Goal: Check status: Check status

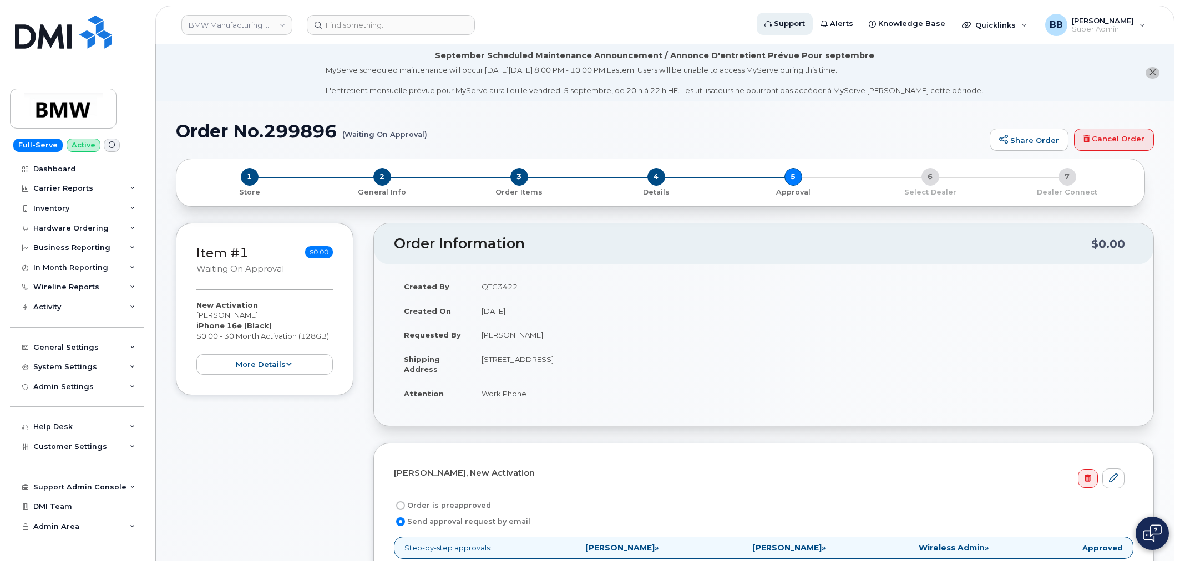
scroll to position [431, 0]
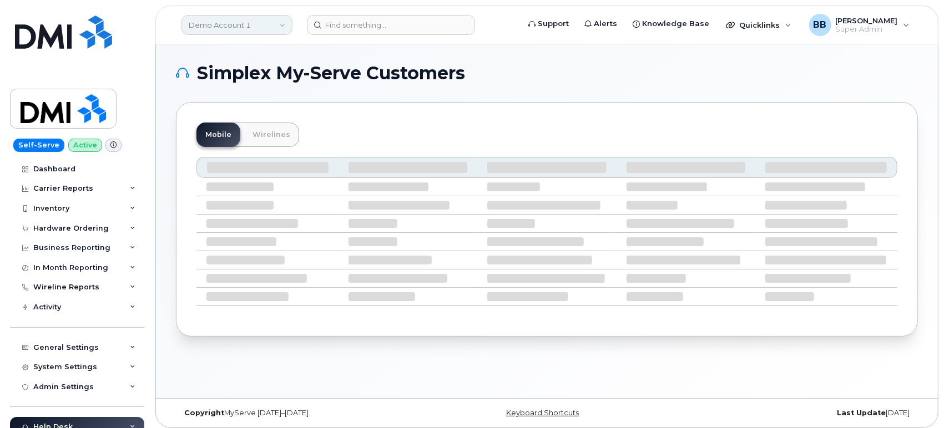
click at [285, 24] on link "Demo Account 1" at bounding box center [236, 25] width 111 height 20
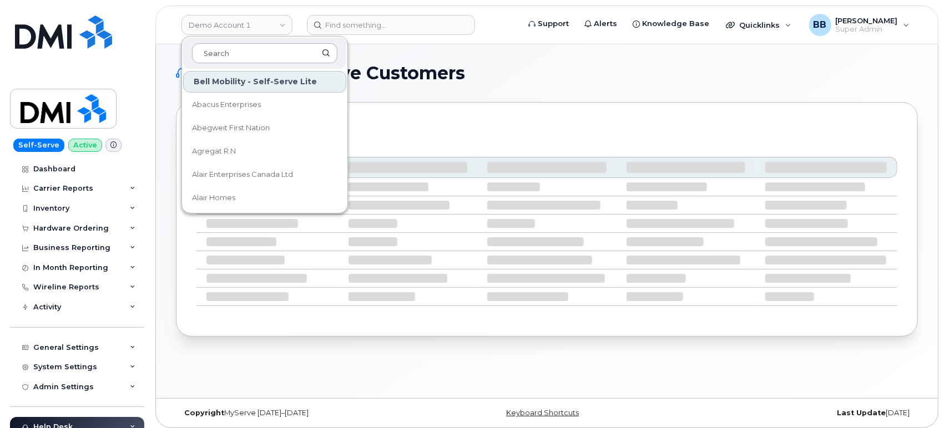
click at [259, 54] on input at bounding box center [264, 53] width 145 height 20
type input "m"
click at [261, 47] on input "m" at bounding box center [264, 53] width 145 height 20
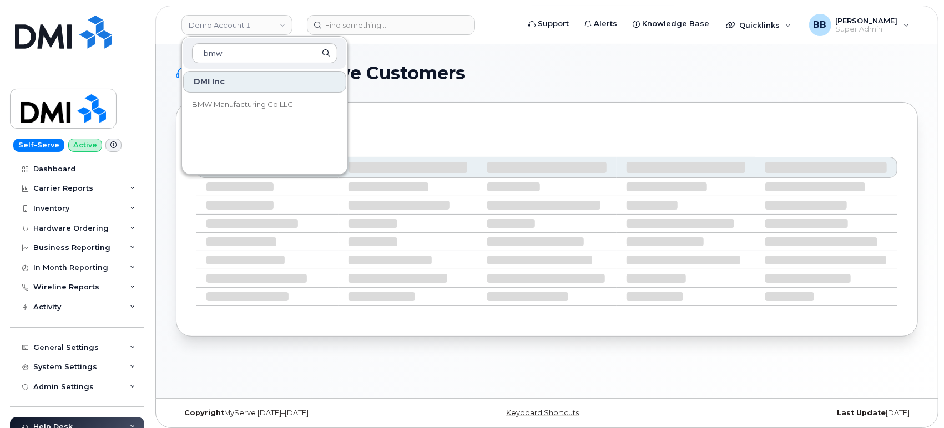
type input "bmw"
click at [217, 79] on div "DMI Inc" at bounding box center [264, 82] width 163 height 22
click at [200, 88] on div "DMI Inc" at bounding box center [264, 82] width 163 height 22
click at [205, 85] on div "DMI Inc" at bounding box center [264, 82] width 163 height 22
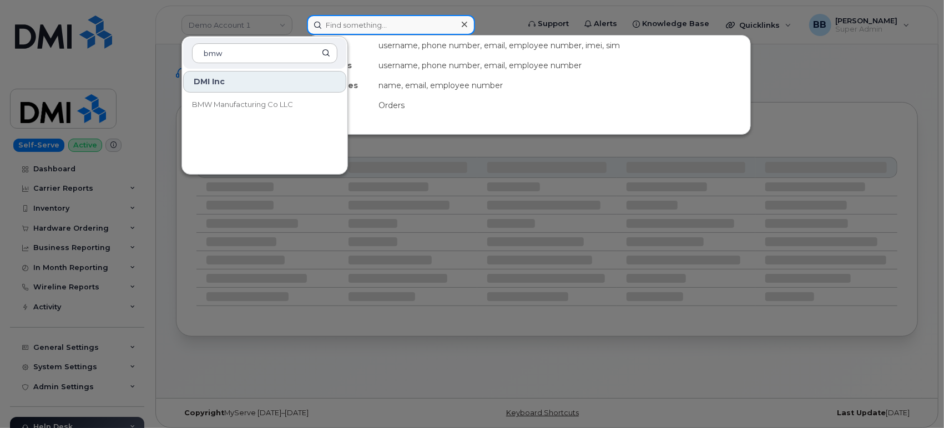
click at [421, 24] on input at bounding box center [391, 25] width 168 height 20
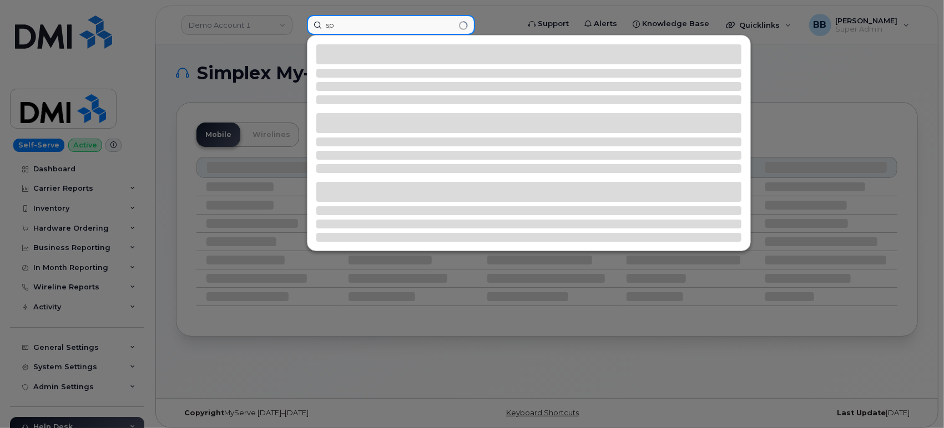
type input "s"
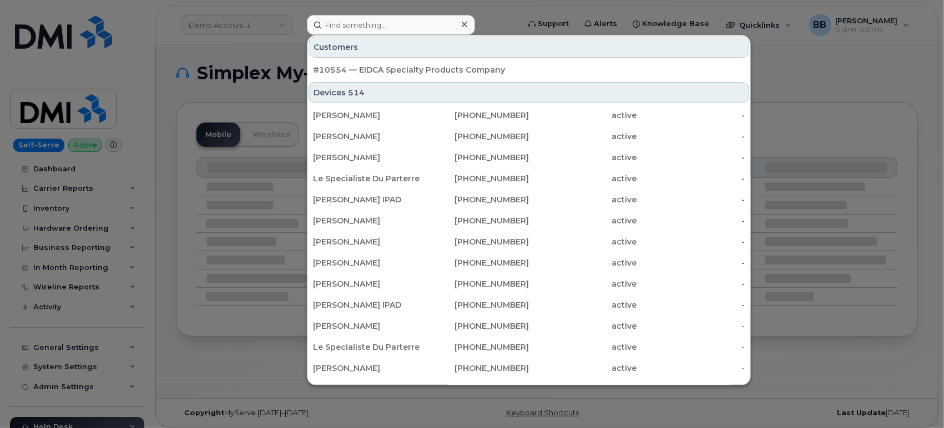
click at [487, 12] on div at bounding box center [472, 214] width 944 height 428
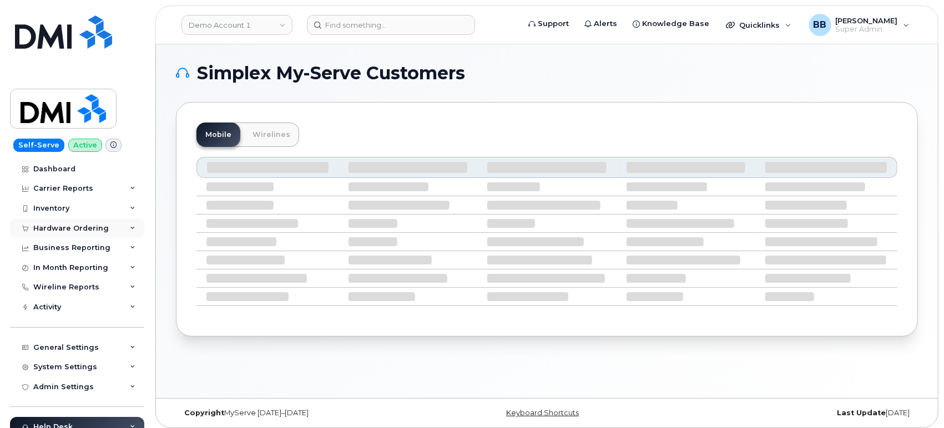
click at [70, 224] on div "Hardware Ordering" at bounding box center [70, 228] width 75 height 9
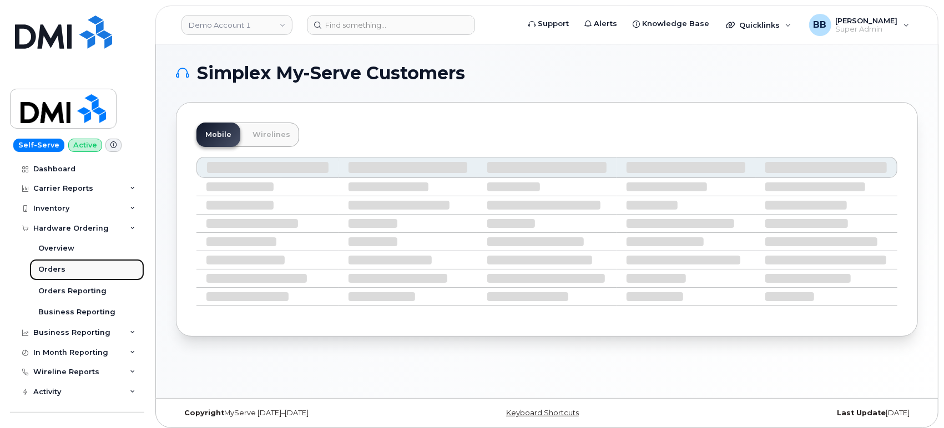
click at [43, 266] on div "Orders" at bounding box center [51, 270] width 27 height 10
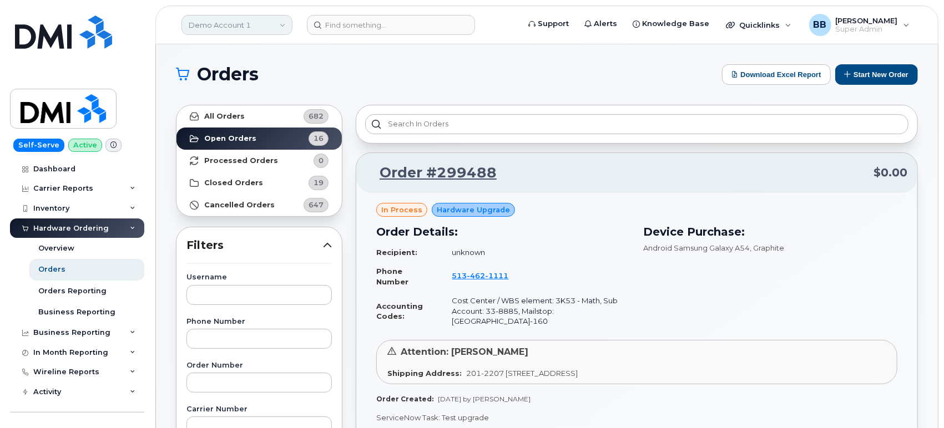
click at [267, 23] on link "Demo Account 1" at bounding box center [236, 25] width 111 height 20
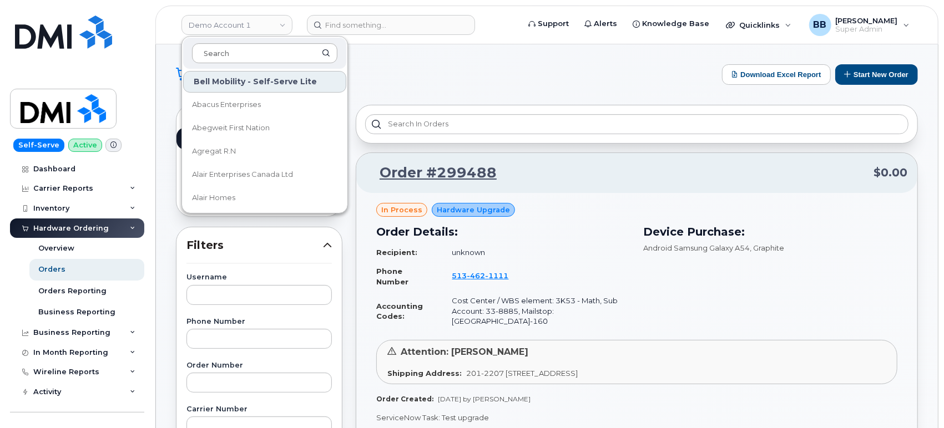
click at [235, 47] on input at bounding box center [264, 53] width 145 height 20
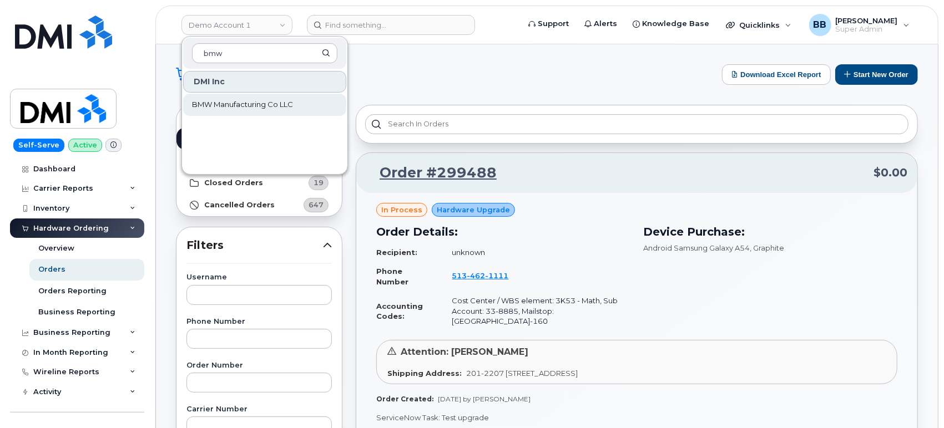
type input "bmw"
click at [204, 102] on span "BMW Manufacturing Co LLC" at bounding box center [242, 104] width 101 height 11
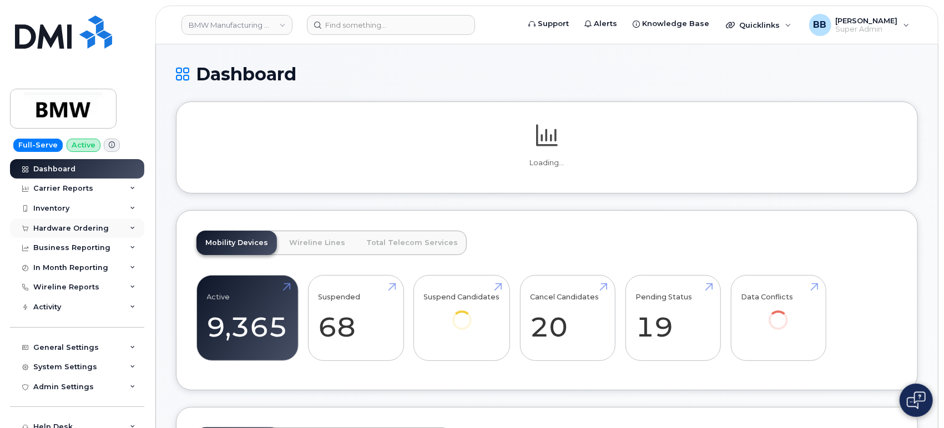
click at [75, 224] on div "Hardware Ordering" at bounding box center [70, 228] width 75 height 9
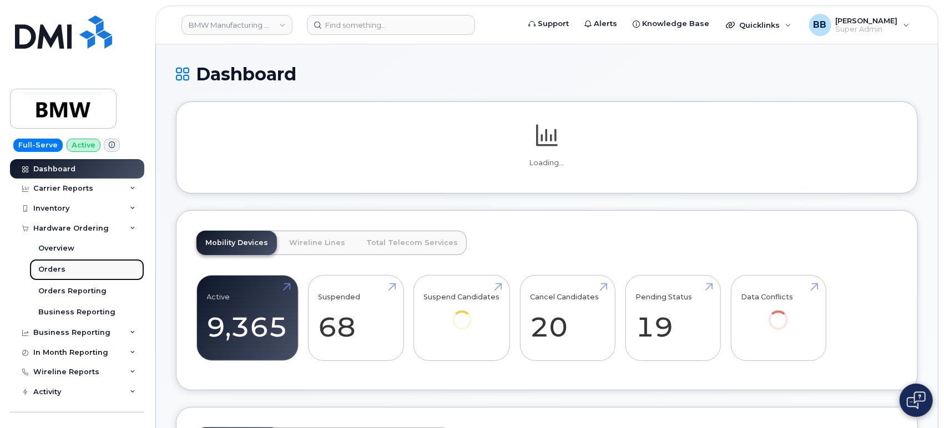
click at [46, 267] on div "Orders" at bounding box center [51, 270] width 27 height 10
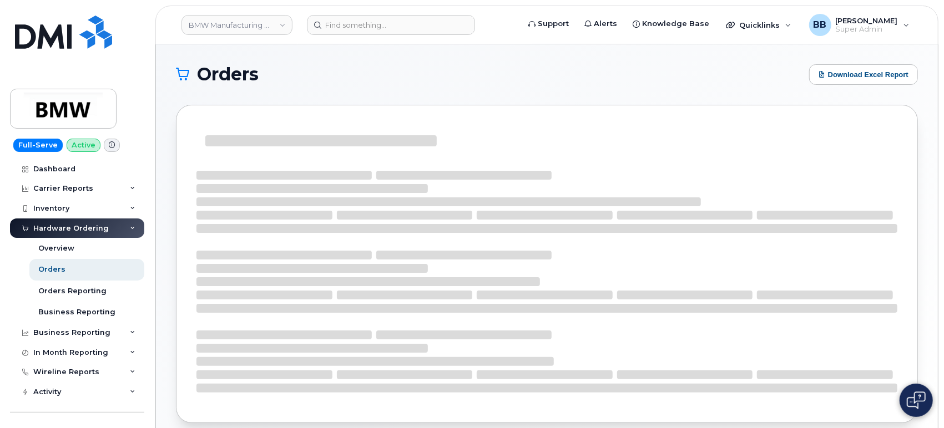
drag, startPoint x: 409, startPoint y: 78, endPoint x: 372, endPoint y: 75, distance: 36.7
click at [372, 75] on h1 "Orders" at bounding box center [489, 74] width 627 height 18
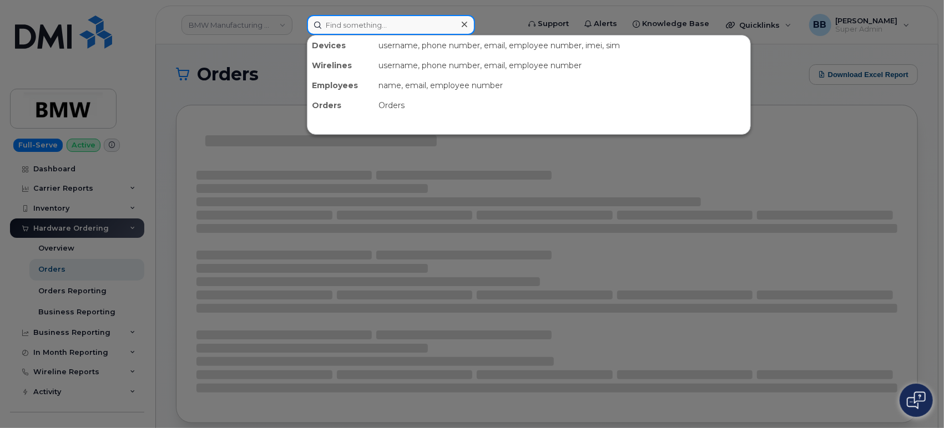
click at [373, 29] on input at bounding box center [391, 25] width 168 height 20
click at [269, 68] on div at bounding box center [472, 214] width 944 height 428
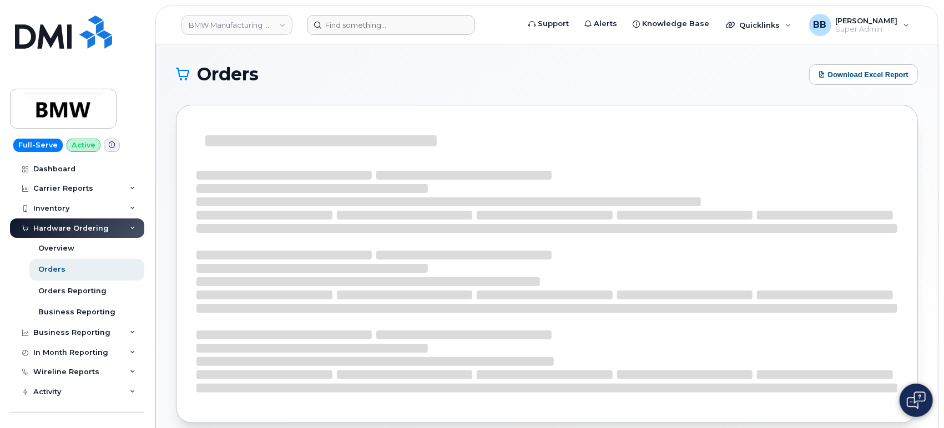
click at [269, 68] on h1 "Orders" at bounding box center [489, 74] width 627 height 18
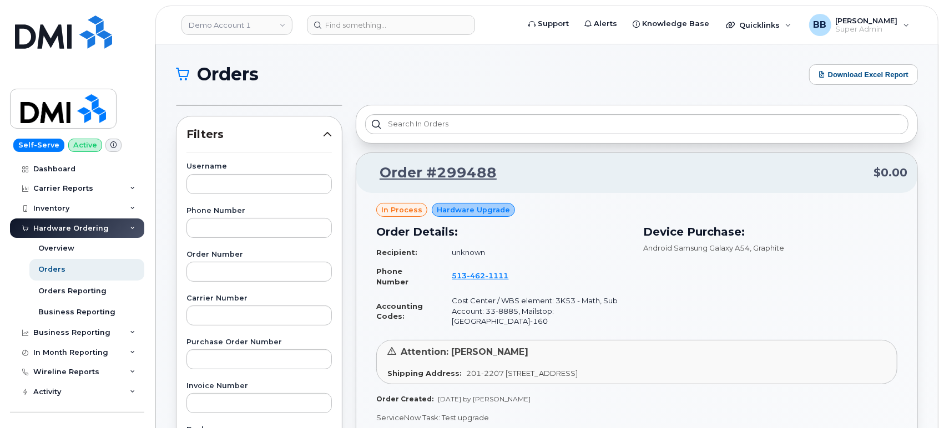
drag, startPoint x: 0, startPoint y: 0, endPoint x: 394, endPoint y: 73, distance: 401.2
click at [394, 73] on h1 "Orders" at bounding box center [489, 74] width 627 height 18
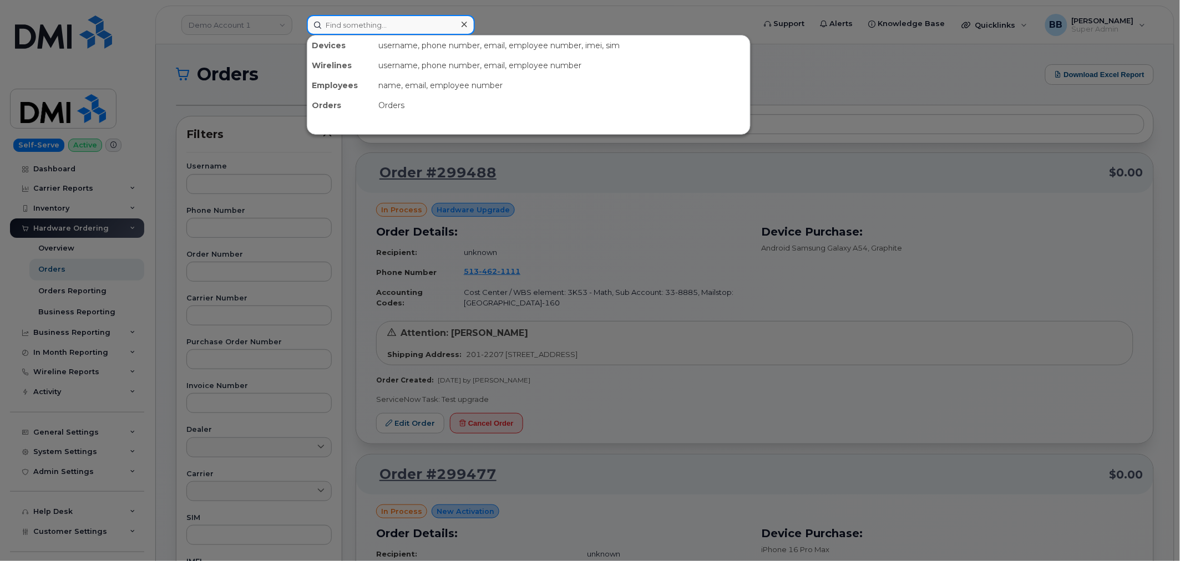
click at [352, 19] on input at bounding box center [391, 25] width 168 height 20
click at [225, 49] on div at bounding box center [590, 280] width 1180 height 561
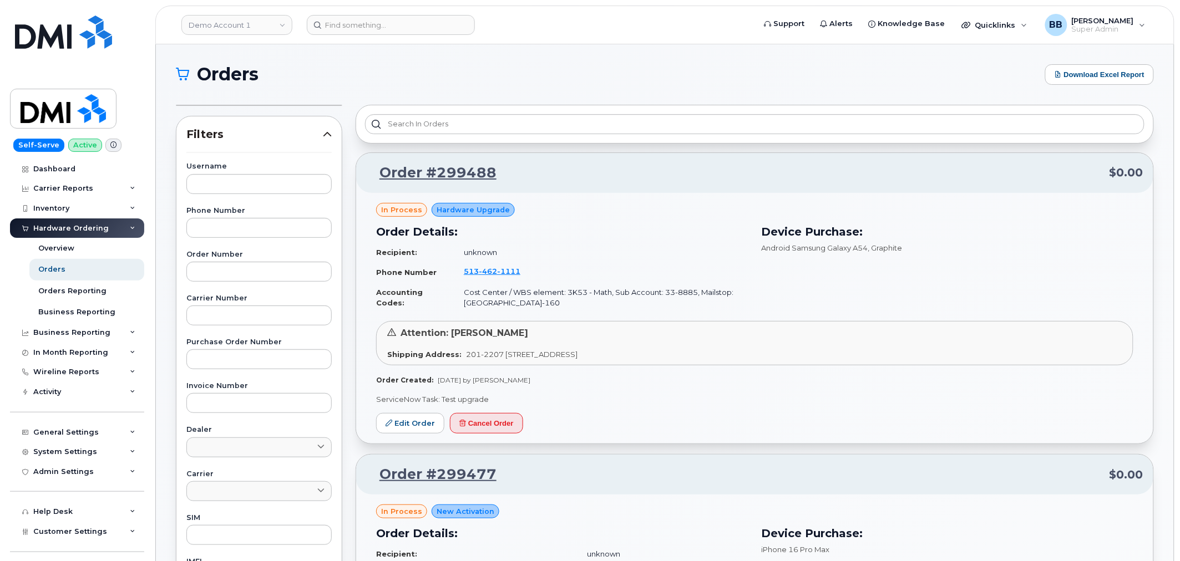
click at [353, 37] on header "Demo Account 1 Support Alerts Knowledge Base Quicklinks Suspend / Cancel Device…" at bounding box center [664, 25] width 1019 height 39
click at [359, 32] on input at bounding box center [391, 25] width 168 height 20
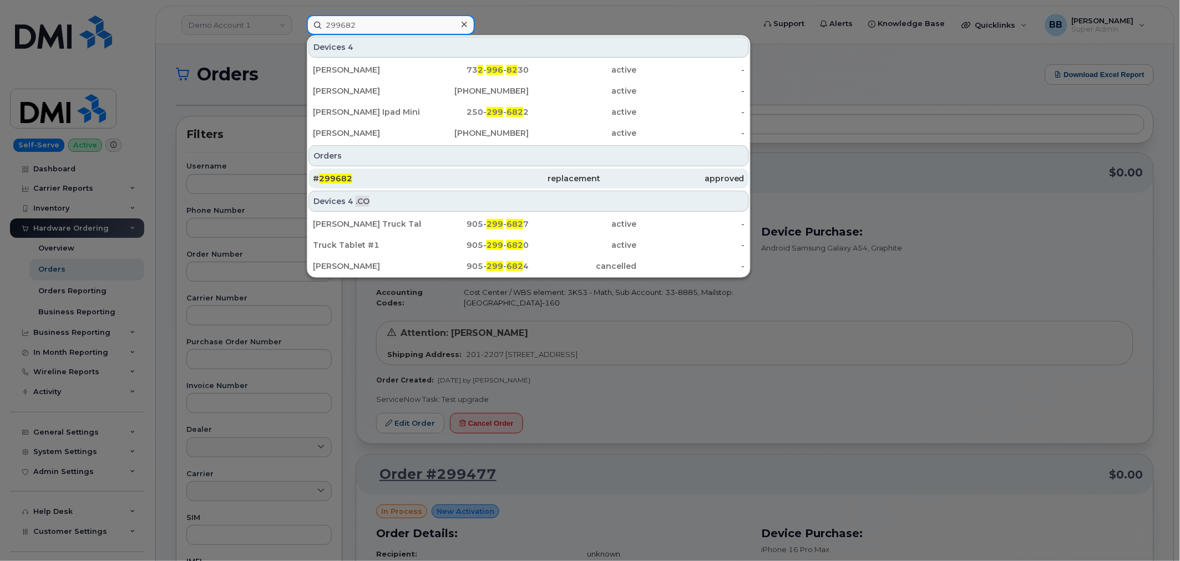
type input "299682"
click at [340, 178] on span "299682" at bounding box center [335, 179] width 33 height 10
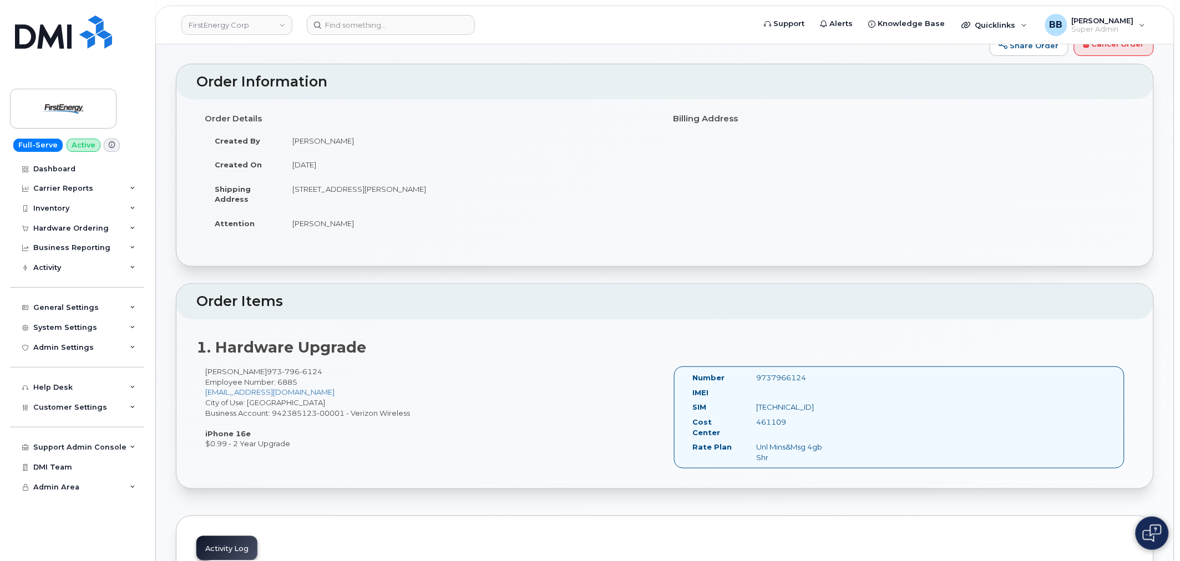
scroll to position [123, 0]
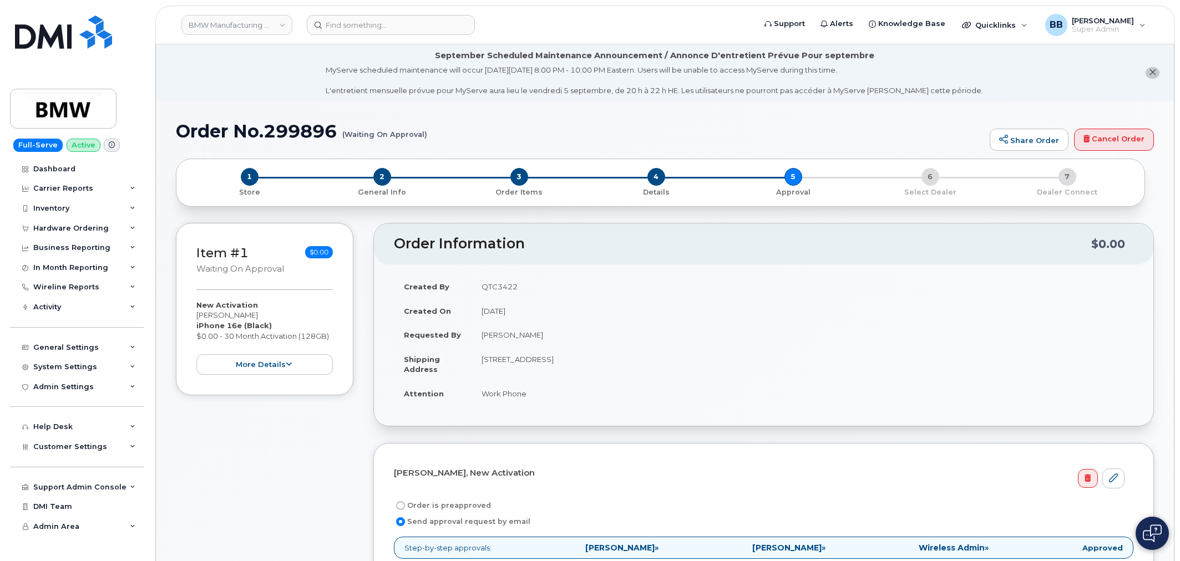
scroll to position [431, 0]
